Goal: Communication & Community: Connect with others

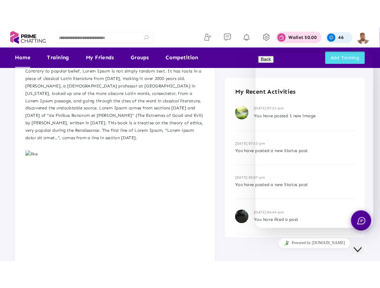
scroll to position [208, 0]
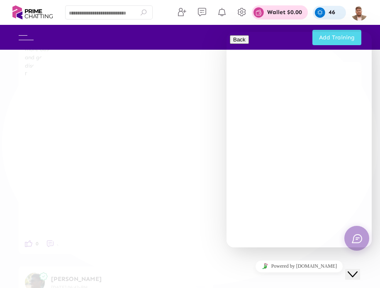
click at [360, 269] on button "Close Chat This icon closes the chat window." at bounding box center [352, 274] width 15 height 11
